Goal: Navigation & Orientation: Find specific page/section

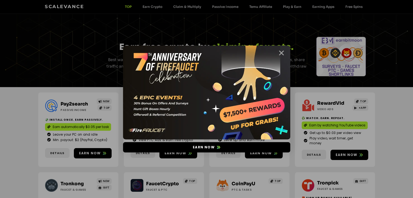
click at [280, 56] on icon "Close" at bounding box center [281, 53] width 7 height 7
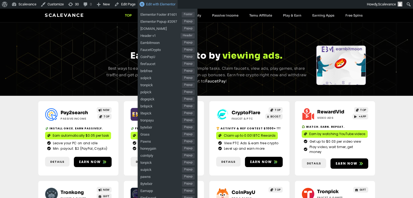
click at [152, 2] on span "Edit with Elementor" at bounding box center [160, 4] width 29 height 4
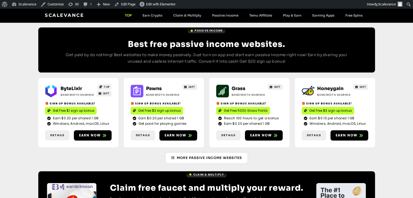
scroll to position [624, 0]
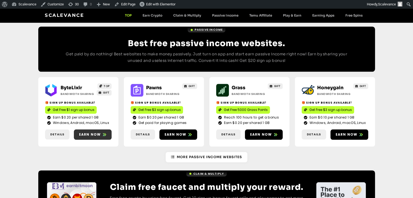
click at [107, 132] on span "Earn now" at bounding box center [93, 134] width 38 height 5
